Goal: Task Accomplishment & Management: Manage account settings

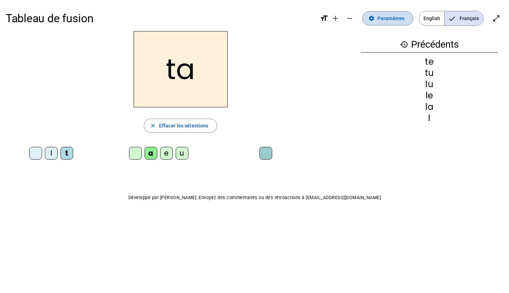
click at [392, 19] on span "Paramètres" at bounding box center [390, 18] width 27 height 8
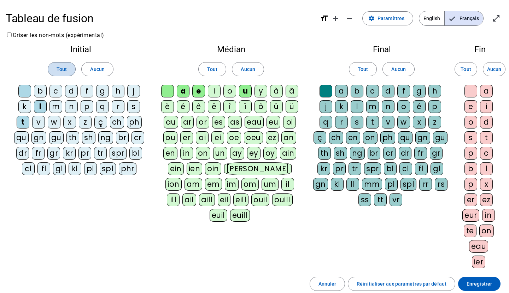
click at [58, 74] on span at bounding box center [61, 69] width 27 height 17
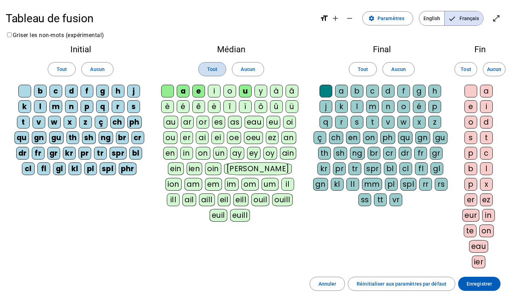
click at [212, 67] on span "Tout" at bounding box center [212, 69] width 10 height 8
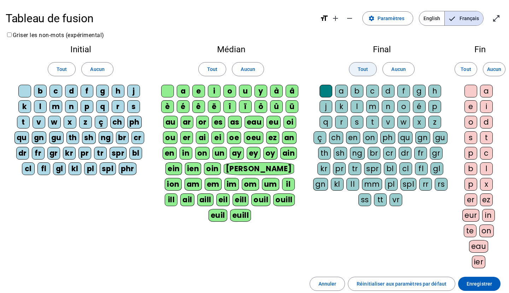
click at [362, 65] on span "Tout" at bounding box center [363, 69] width 10 height 8
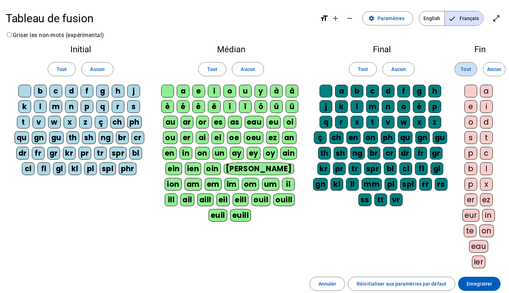
click at [466, 66] on span "Tout" at bounding box center [465, 69] width 10 height 8
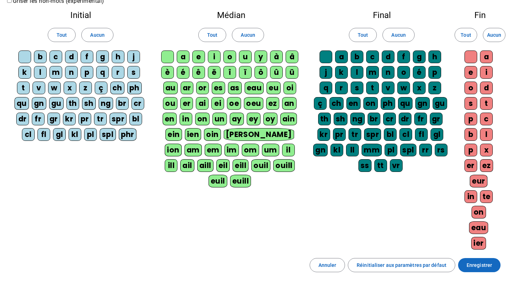
scroll to position [38, 0]
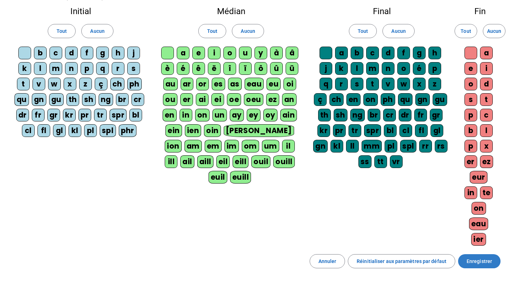
click at [481, 263] on span "Enregistrer" at bounding box center [478, 261] width 25 height 8
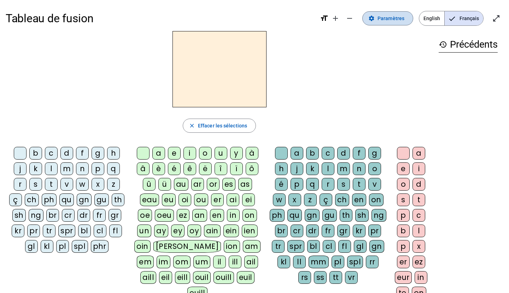
click at [381, 22] on span "Paramètres" at bounding box center [390, 18] width 27 height 8
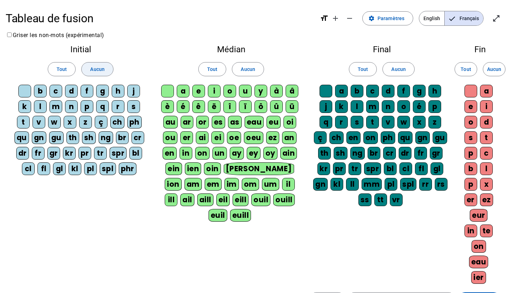
click at [92, 69] on span "Aucun" at bounding box center [97, 69] width 14 height 8
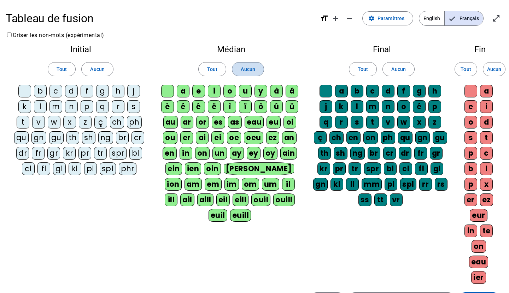
click at [246, 68] on span "Aucun" at bounding box center [248, 69] width 14 height 8
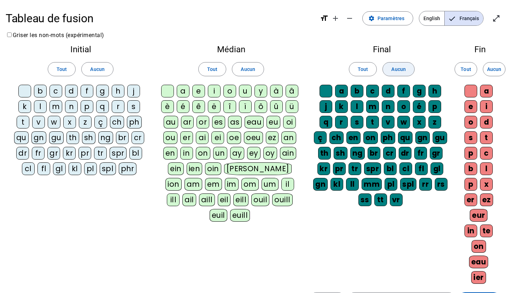
click at [394, 66] on span "Aucun" at bounding box center [398, 69] width 14 height 8
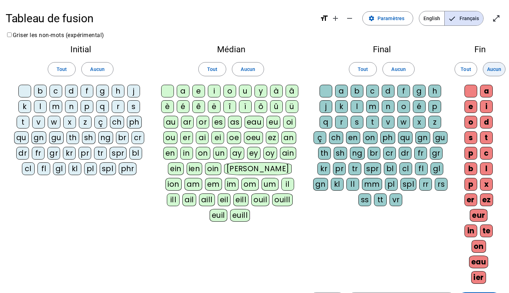
click at [492, 69] on span "Aucun" at bounding box center [494, 69] width 14 height 8
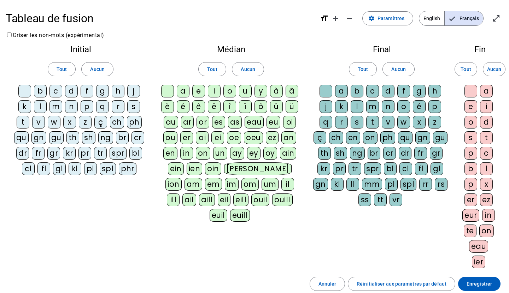
click at [26, 91] on div at bounding box center [24, 91] width 13 height 13
click at [88, 106] on div "p" at bounding box center [87, 106] width 13 height 13
click at [21, 123] on div "t" at bounding box center [23, 122] width 13 height 13
click at [86, 90] on div "f" at bounding box center [87, 91] width 13 height 13
click at [72, 91] on div "d" at bounding box center [71, 91] width 13 height 13
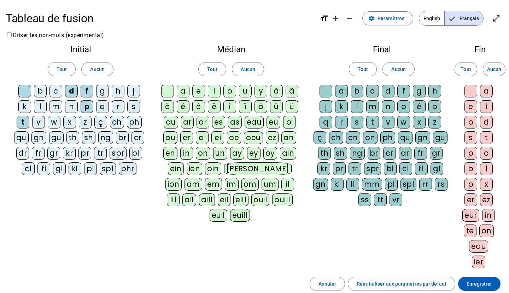
click at [187, 123] on div "ar" at bounding box center [187, 122] width 13 height 13
click at [204, 122] on div "or" at bounding box center [202, 122] width 13 height 13
click at [357, 108] on div "l" at bounding box center [357, 106] width 13 height 13
click at [374, 121] on div "t" at bounding box center [372, 122] width 13 height 13
click at [473, 108] on div "e" at bounding box center [470, 106] width 13 height 13
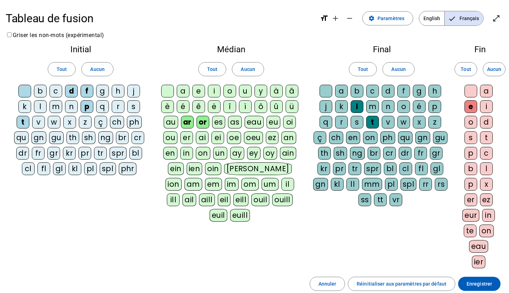
click at [486, 199] on div "ez" at bounding box center [486, 200] width 13 height 13
click at [486, 284] on span "Enregistrer" at bounding box center [478, 284] width 25 height 8
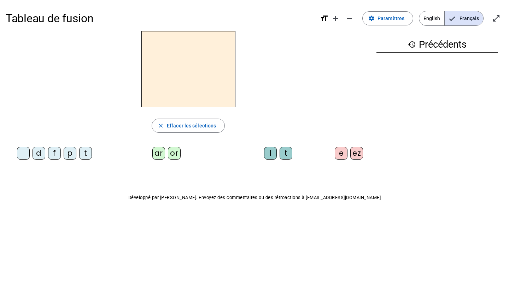
click at [70, 155] on div "p" at bounding box center [70, 153] width 13 height 13
click at [159, 156] on div "ar" at bounding box center [158, 153] width 13 height 13
click at [270, 157] on div "l" at bounding box center [270, 153] width 13 height 13
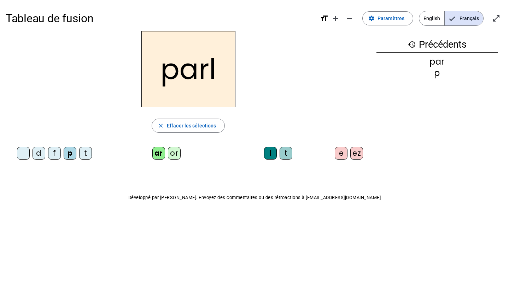
click at [356, 158] on div "ez" at bounding box center [356, 153] width 13 height 13
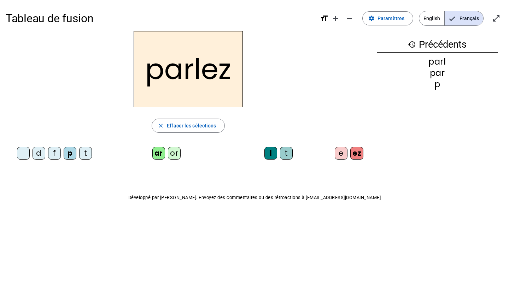
click at [84, 154] on div "t" at bounding box center [85, 153] width 13 height 13
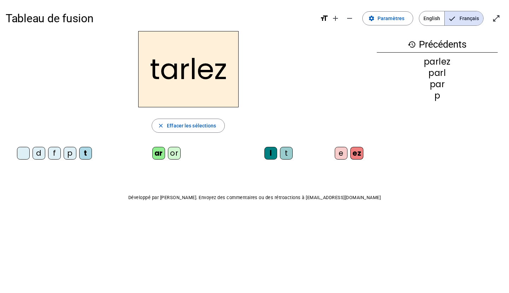
click at [23, 149] on div at bounding box center [23, 153] width 13 height 13
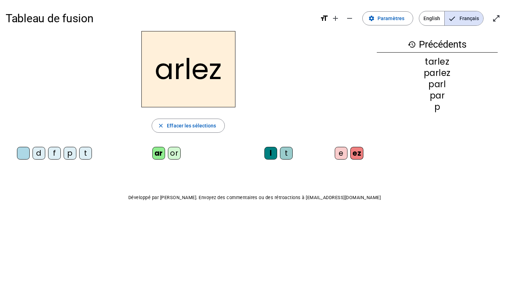
click at [71, 152] on div "p" at bounding box center [70, 153] width 13 height 13
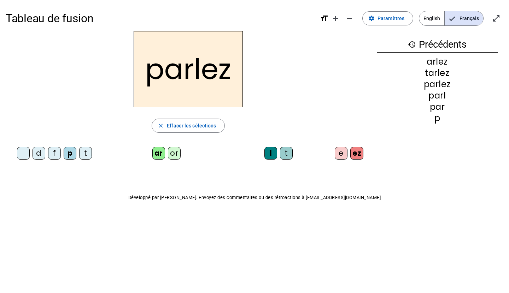
click at [286, 155] on div "t" at bounding box center [286, 153] width 13 height 13
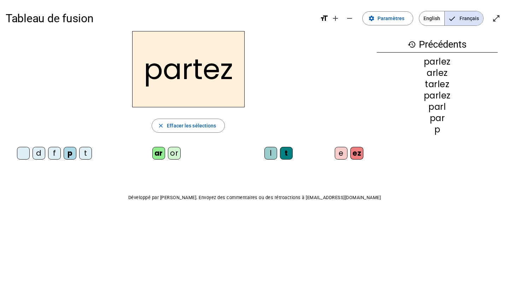
click at [176, 152] on div "or" at bounding box center [174, 153] width 13 height 13
click at [342, 152] on div "e" at bounding box center [341, 153] width 13 height 13
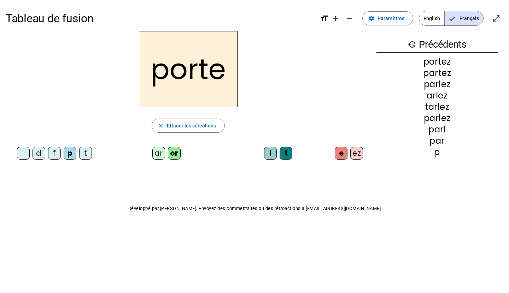
click at [54, 152] on div "f" at bounding box center [54, 153] width 13 height 13
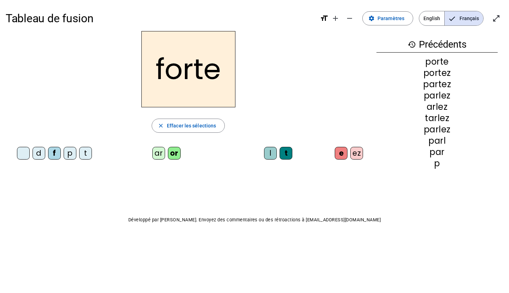
click at [437, 62] on div "porte" at bounding box center [436, 62] width 121 height 8
click at [440, 75] on div "portez" at bounding box center [436, 73] width 121 height 8
click at [70, 153] on div "p" at bounding box center [70, 153] width 13 height 13
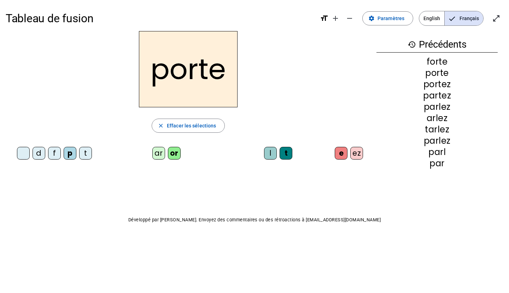
click at [39, 155] on div "d" at bounding box center [39, 153] width 13 height 13
click at [54, 152] on div "f" at bounding box center [54, 153] width 13 height 13
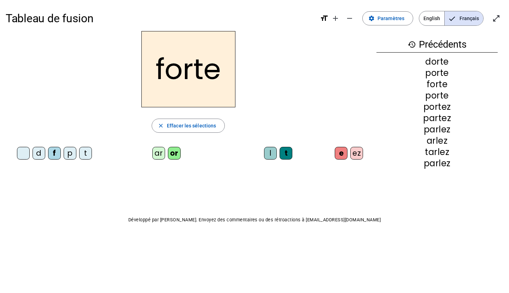
click at [24, 153] on div at bounding box center [23, 153] width 13 height 13
